Goal: Task Accomplishment & Management: Use online tool/utility

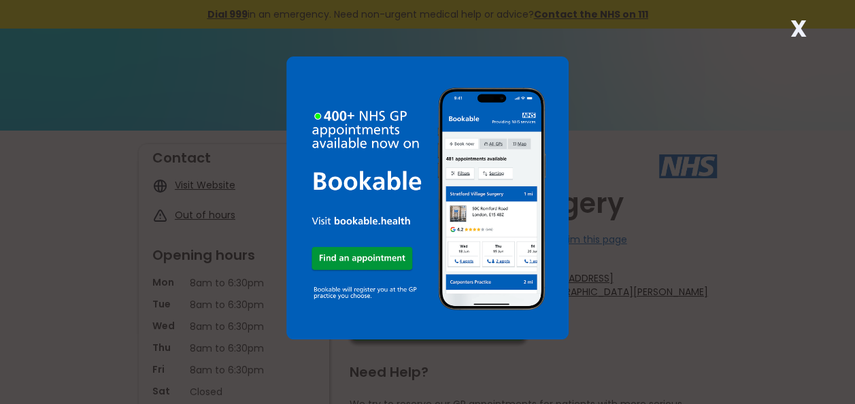
click at [798, 25] on strong "X" at bounding box center [798, 28] width 16 height 33
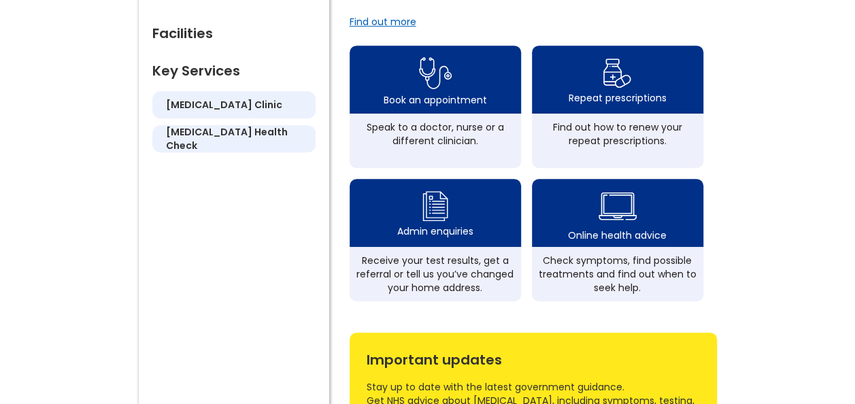
scroll to position [68, 0]
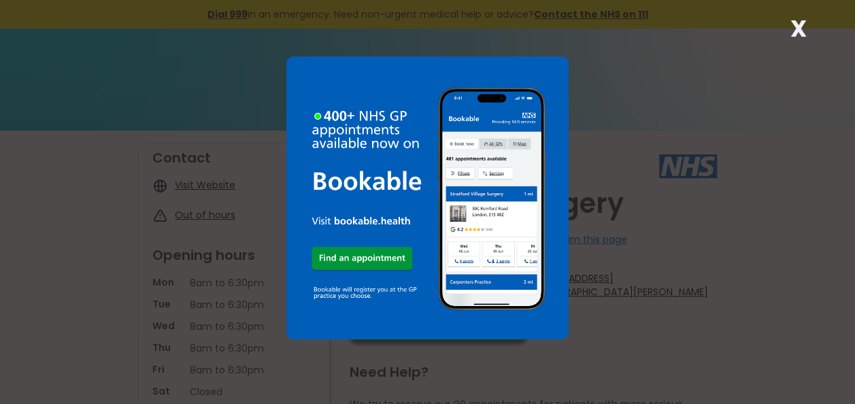
click at [797, 31] on strong "X" at bounding box center [798, 28] width 16 height 33
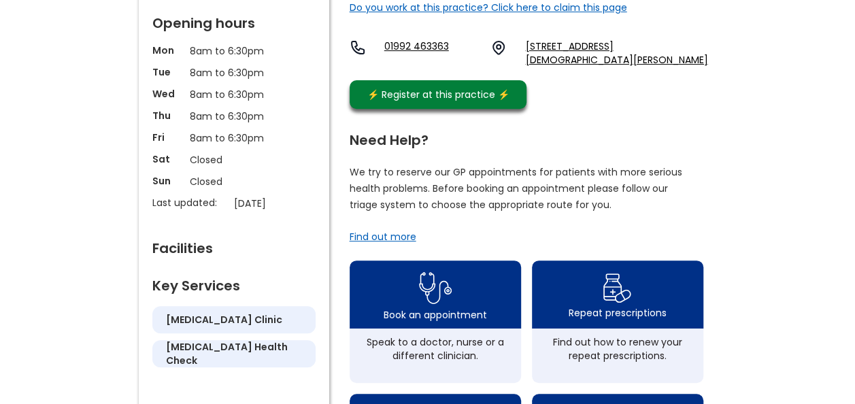
scroll to position [272, 0]
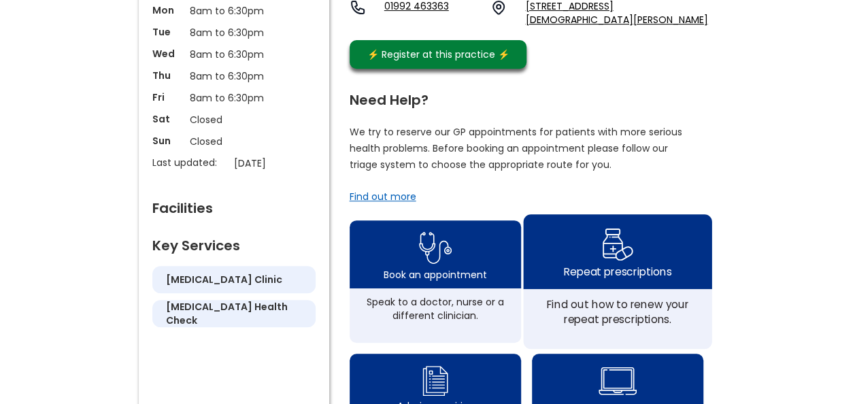
click at [639, 266] on div "Repeat prescriptions" at bounding box center [616, 271] width 107 height 15
